Goal: Check status: Check status

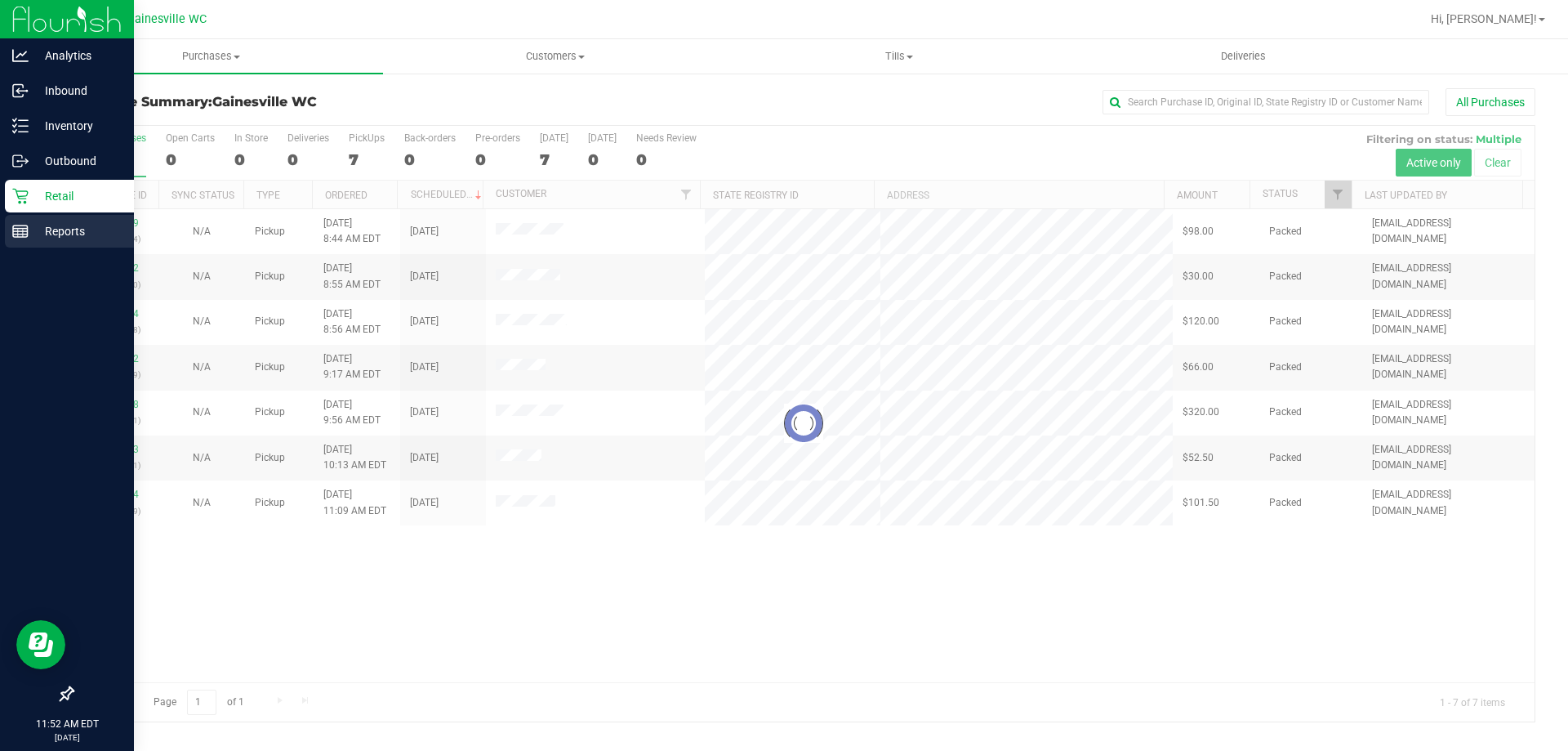
click at [11, 229] on div "Reports" at bounding box center [69, 231] width 129 height 33
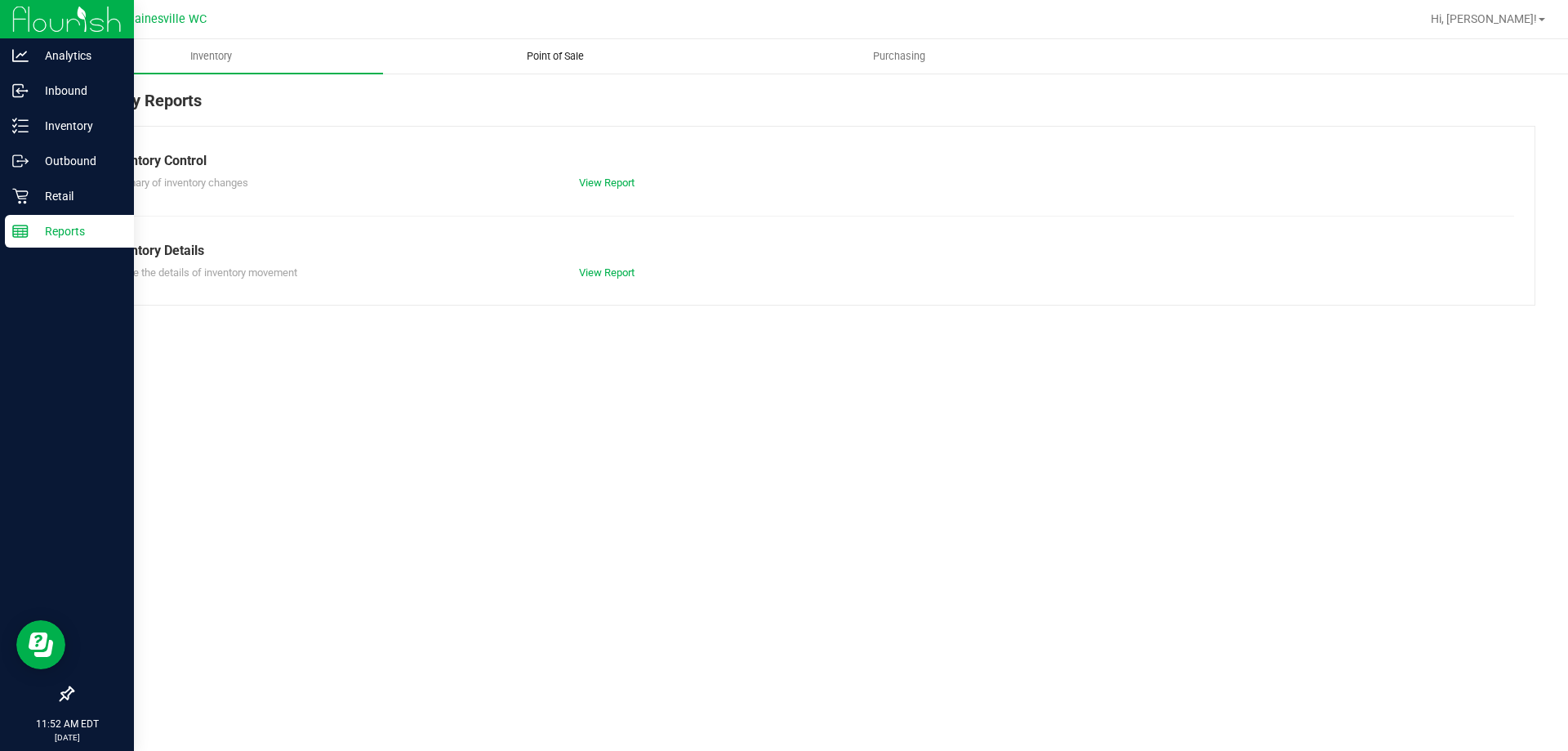
click at [566, 47] on uib-tab-heading "Point of Sale" at bounding box center [555, 56] width 342 height 33
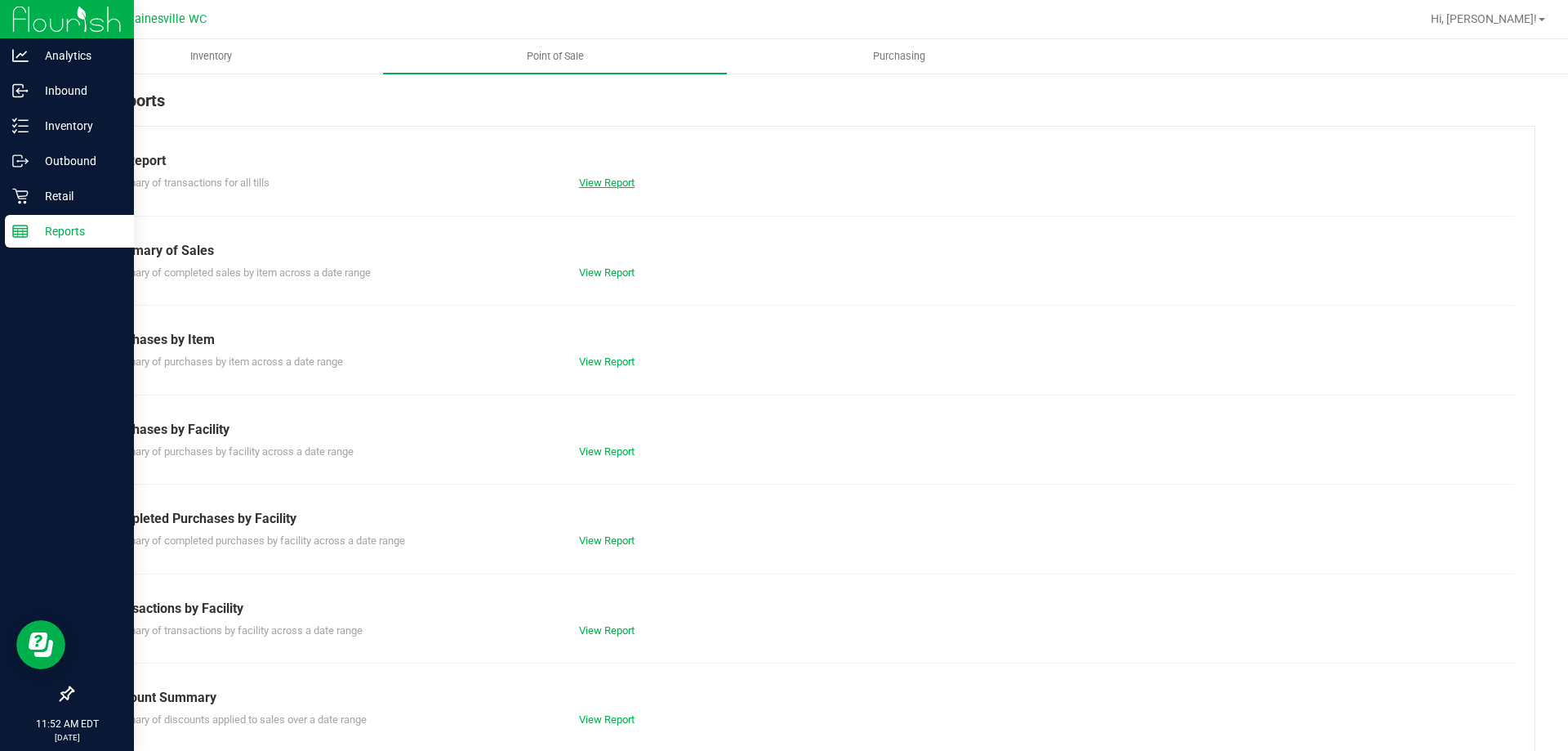
click at [590, 176] on link "View Report" at bounding box center [606, 182] width 56 height 13
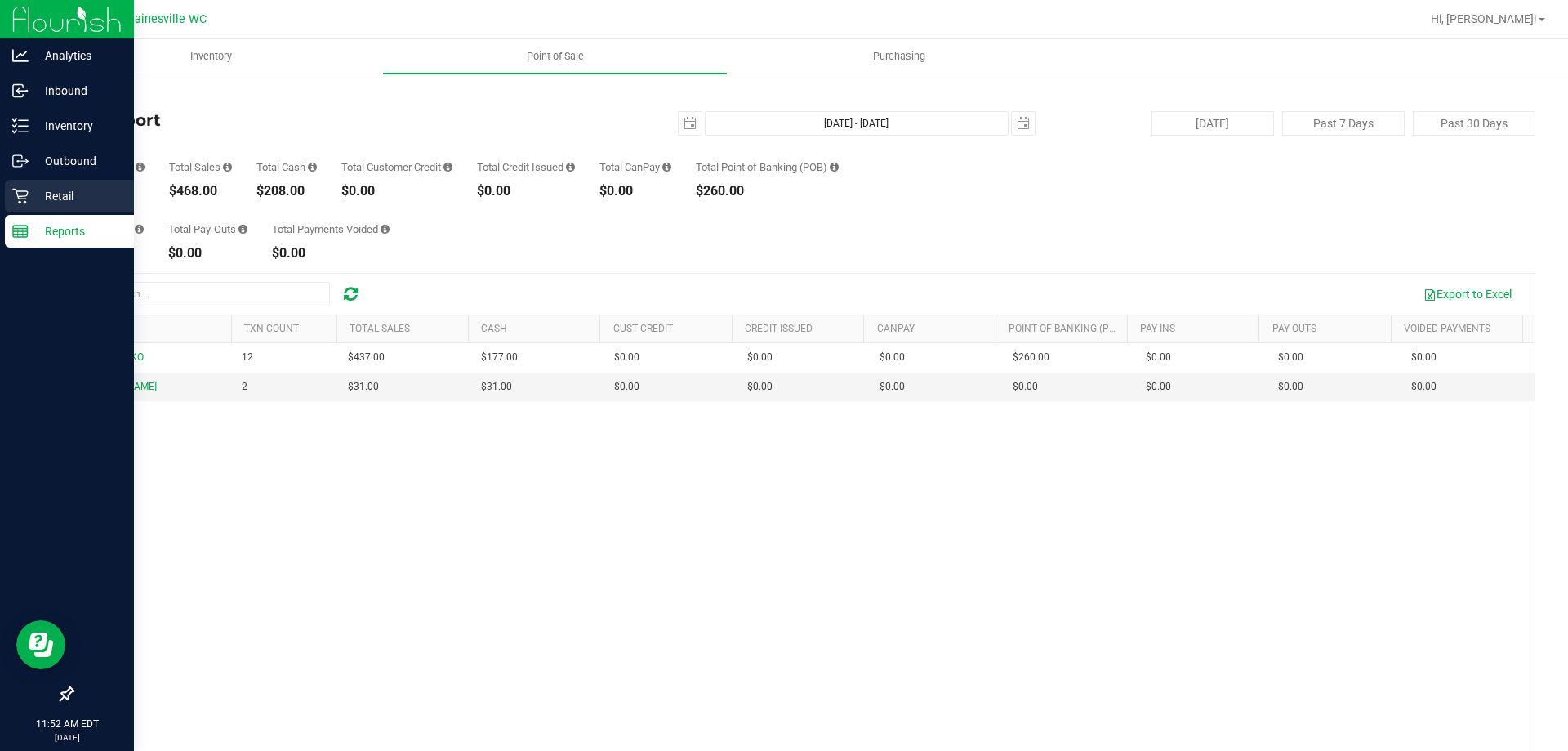
click at [24, 196] on icon at bounding box center [20, 197] width 15 height 15
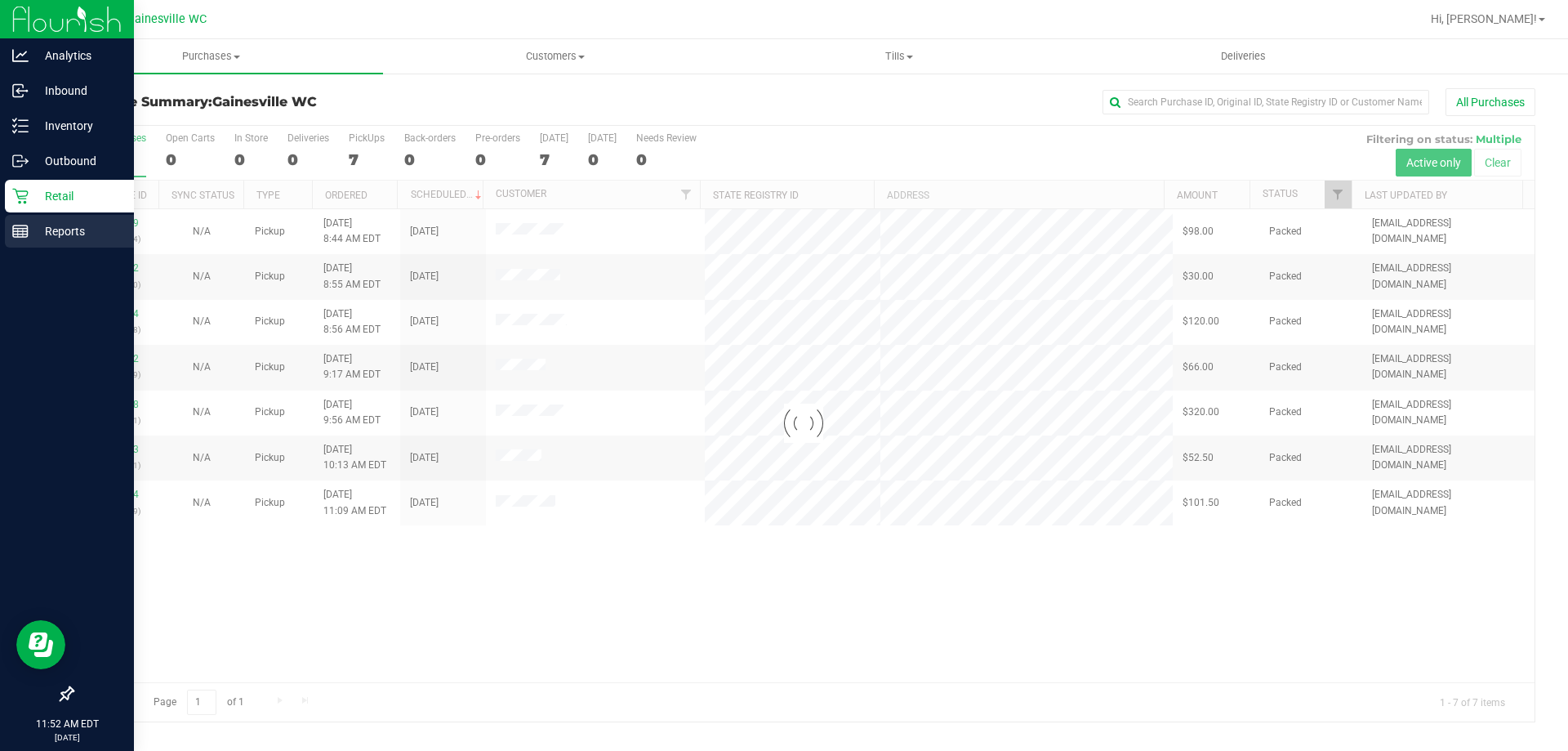
click at [59, 230] on p "Reports" at bounding box center [78, 230] width 98 height 19
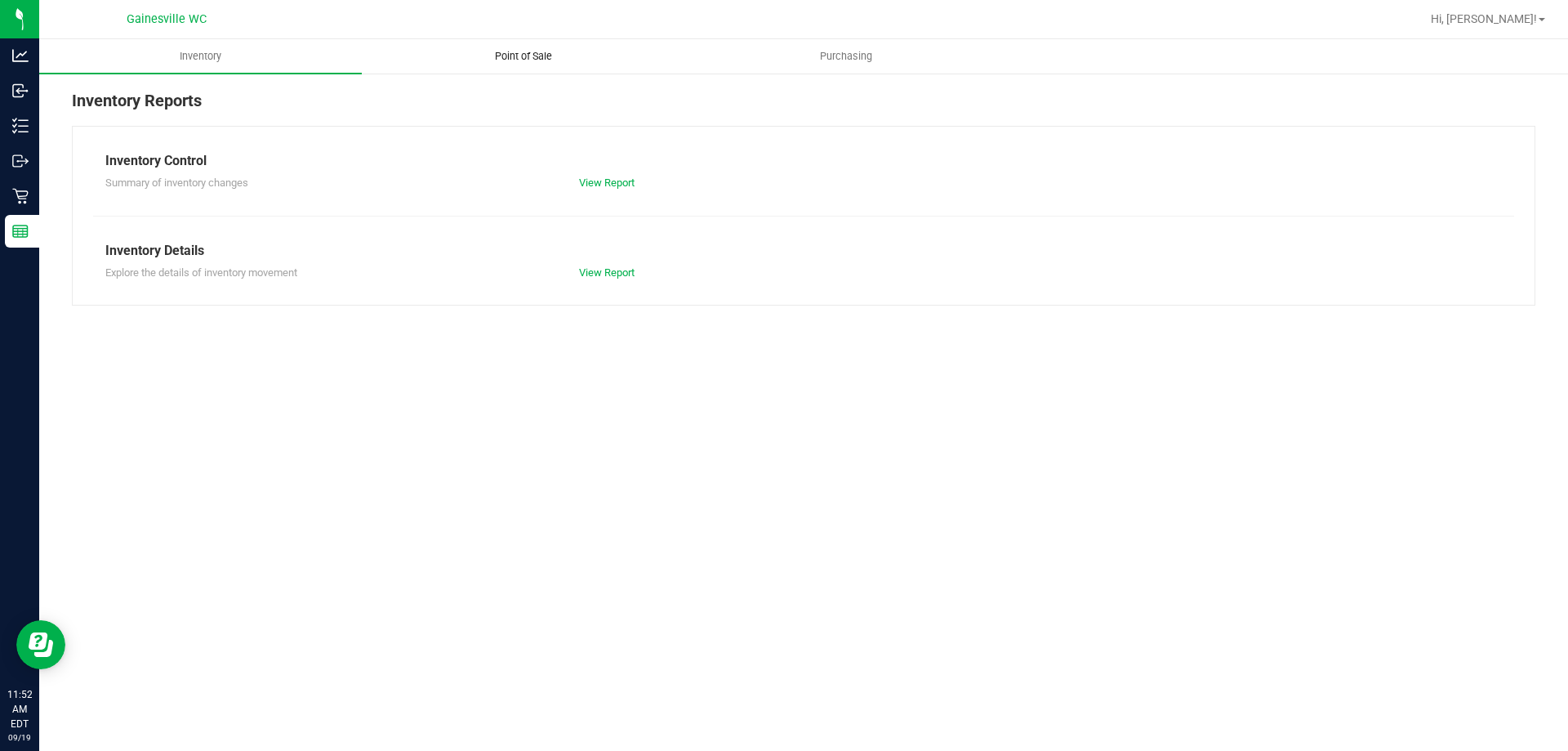
click at [531, 55] on span "Point of Sale" at bounding box center [524, 56] width 101 height 14
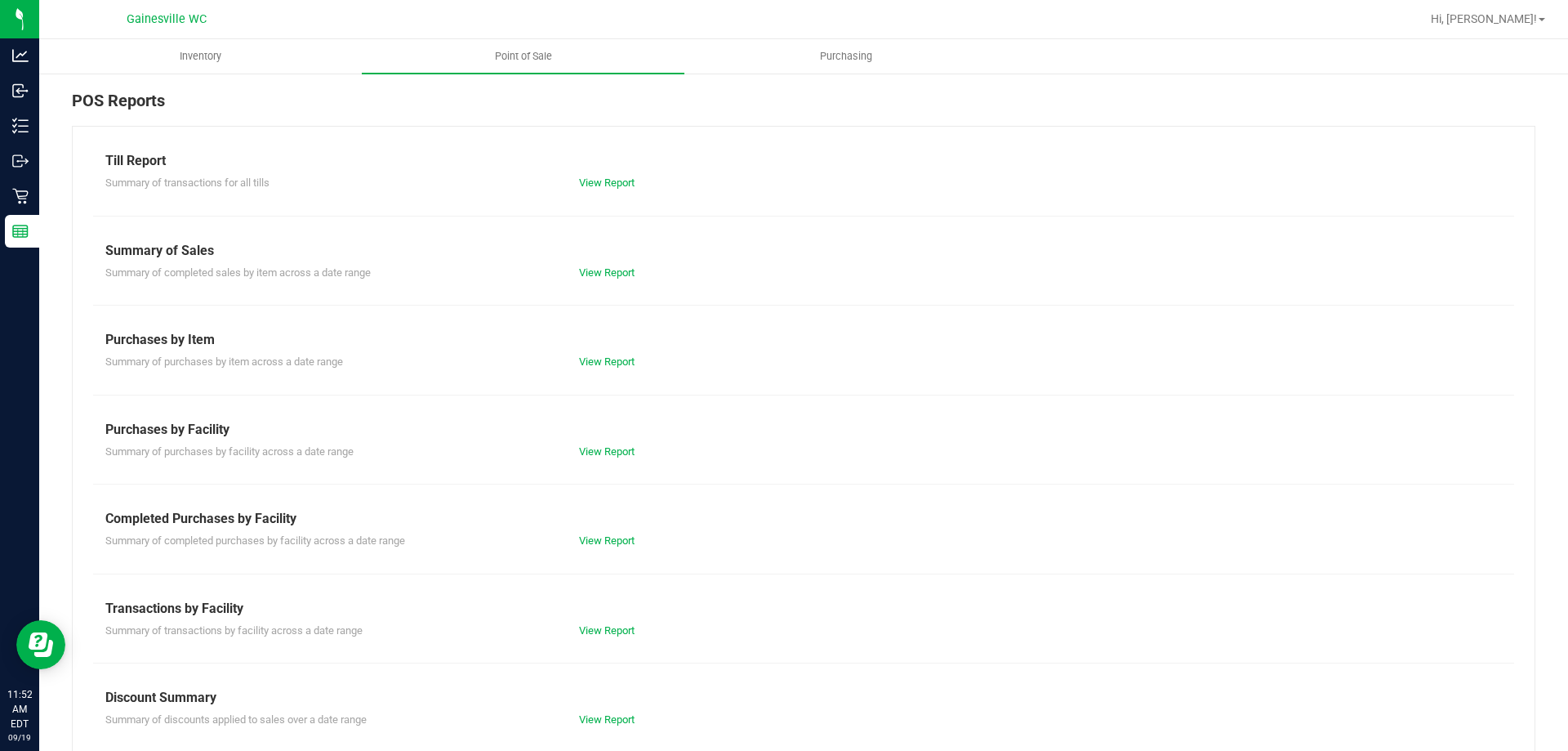
click at [590, 175] on div "View Report" at bounding box center [803, 182] width 473 height 16
click at [595, 191] on div "View Report" at bounding box center [803, 182] width 473 height 16
click at [600, 182] on link "View Report" at bounding box center [606, 182] width 56 height 13
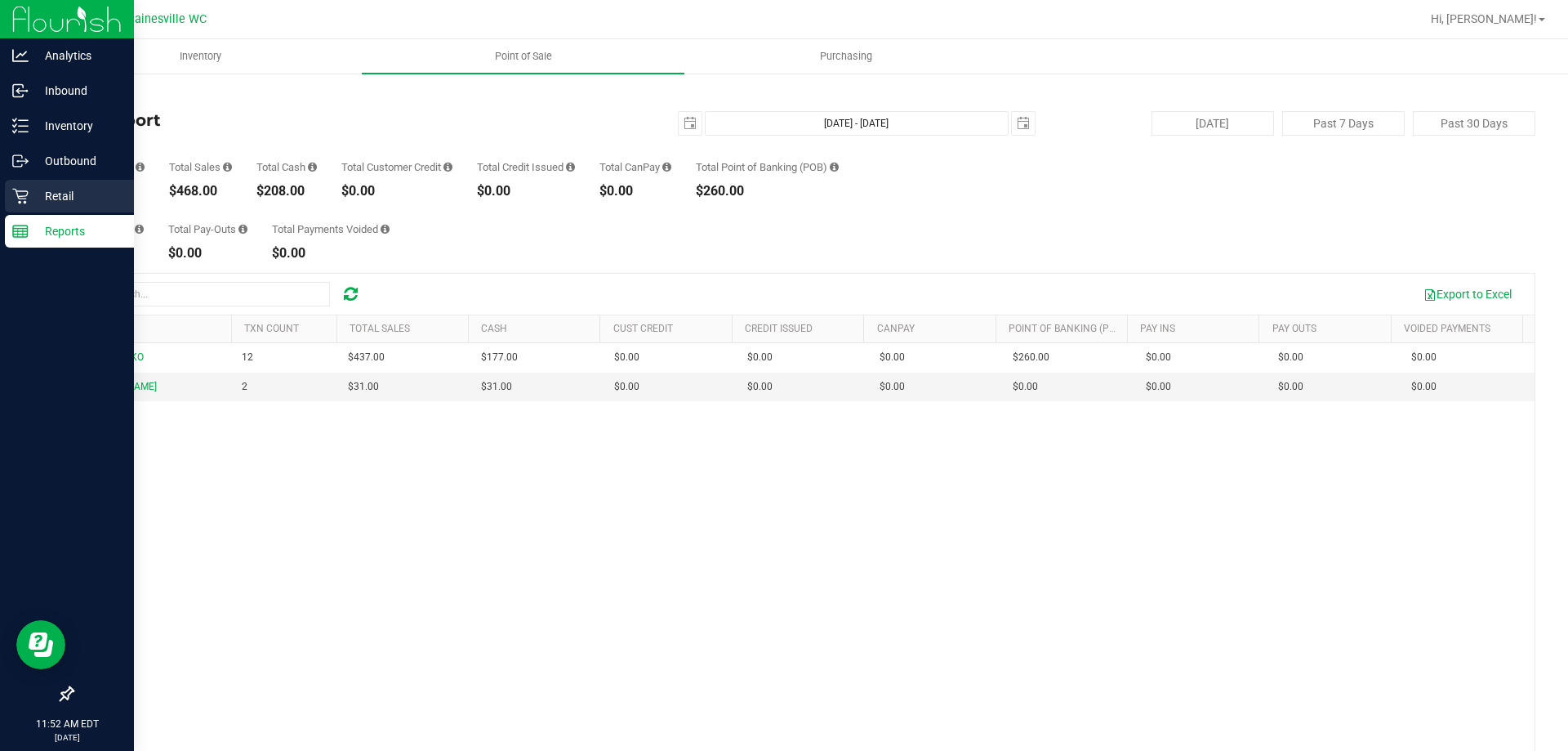
click at [30, 197] on p "Retail" at bounding box center [78, 196] width 98 height 19
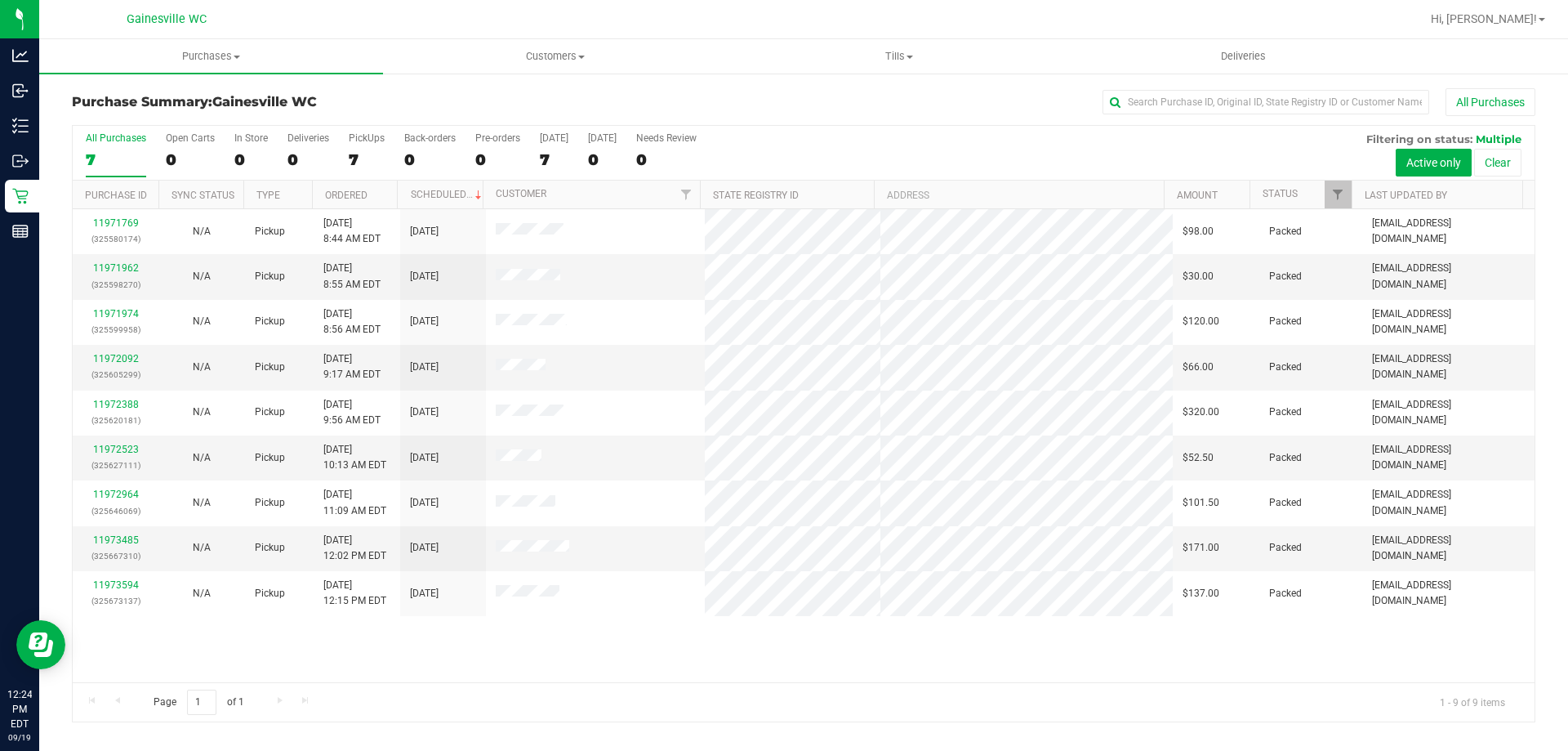
click at [670, 668] on div "11971769 (325580174) N/A Pickup [DATE] 8:44 AM EDT 9/19/2025 $98.00 Packed [EMA…" at bounding box center [803, 446] width 1462 height 473
click at [482, 104] on h3 "Purchase Summary: [GEOGRAPHIC_DATA] WC" at bounding box center [315, 101] width 488 height 14
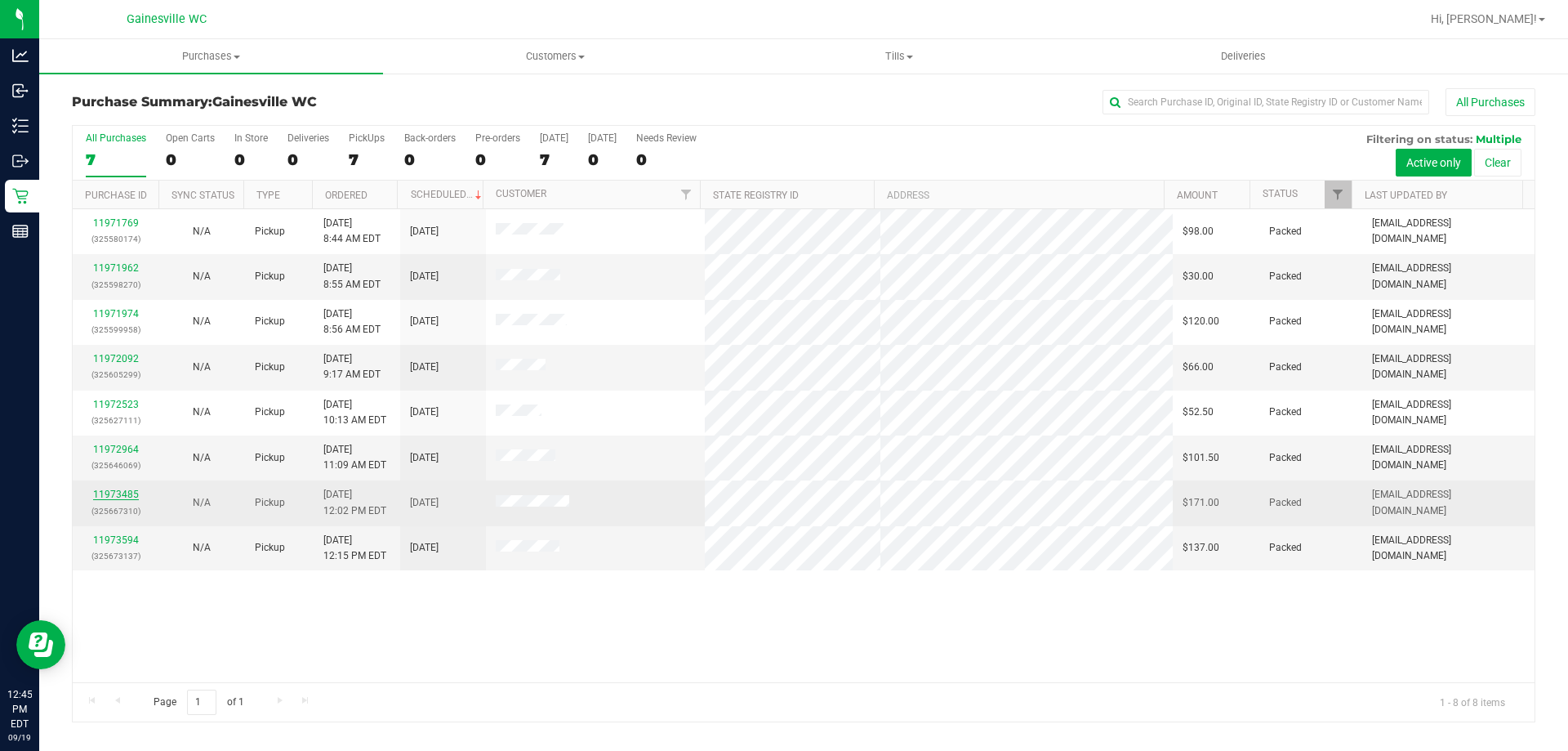
click at [132, 494] on link "11973485" at bounding box center [116, 494] width 46 height 12
